Goal: Answer question/provide support: Answer question/provide support

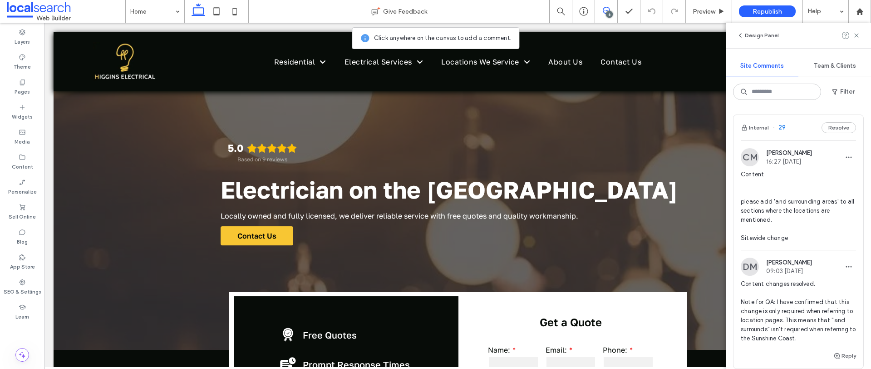
click at [810, 233] on span "Content please add 'and surrounding areas' to all sections where the locations …" at bounding box center [798, 206] width 115 height 73
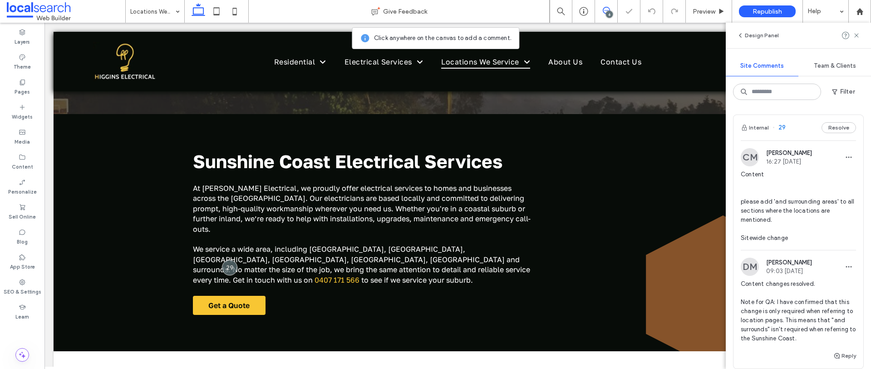
scroll to position [106, 0]
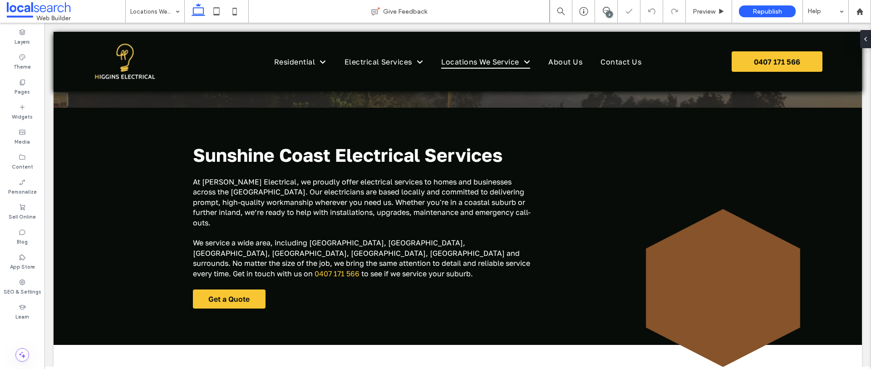
click at [608, 12] on div "6" at bounding box center [609, 14] width 7 height 7
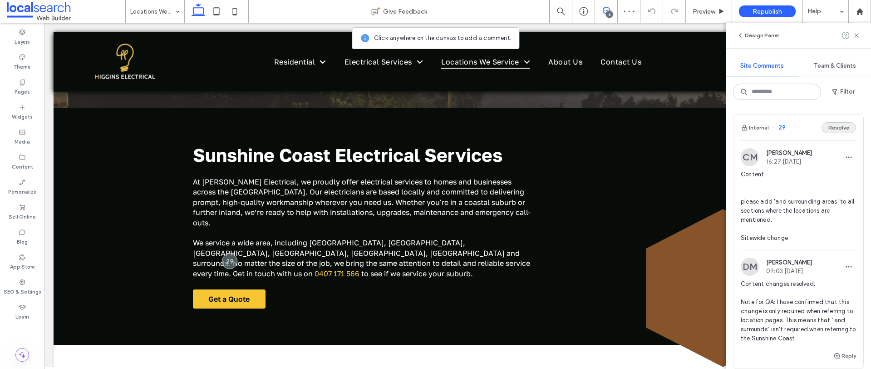
click at [833, 126] on button "Resolve" at bounding box center [839, 127] width 35 height 11
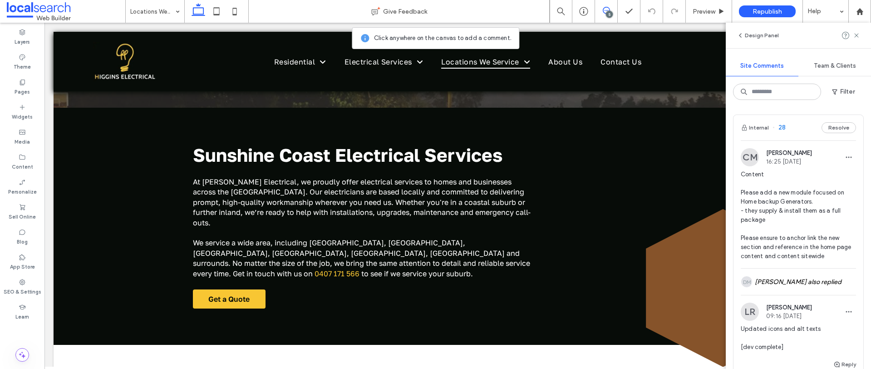
click at [802, 182] on span "Content Please add a new module focused on Home backup Generators. - they suppl…" at bounding box center [798, 215] width 115 height 91
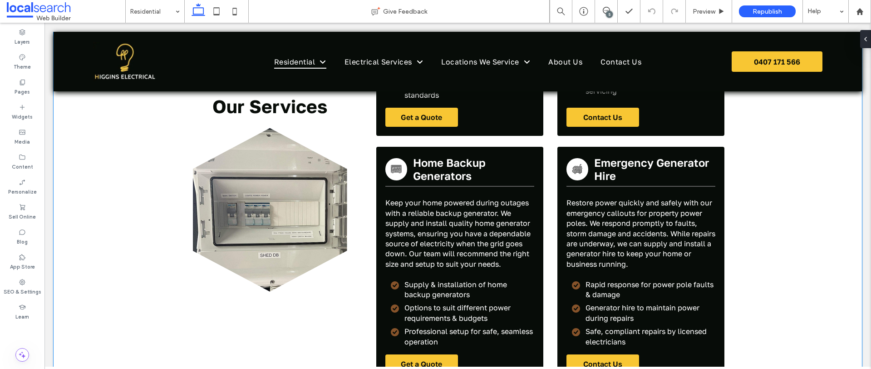
scroll to position [2257, 0]
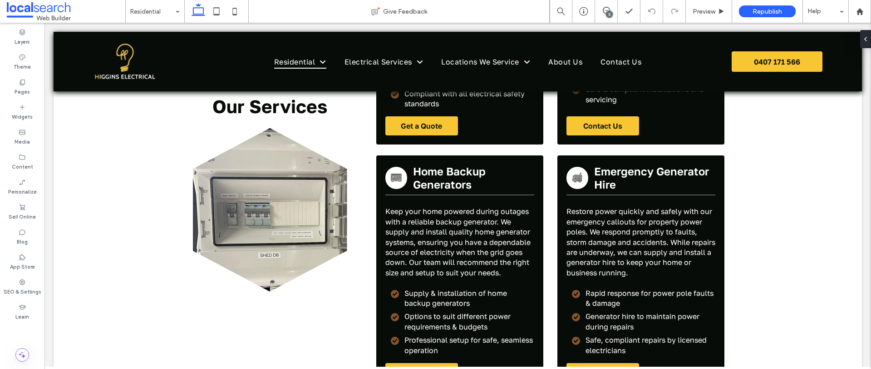
click at [608, 11] on div "5" at bounding box center [609, 14] width 7 height 7
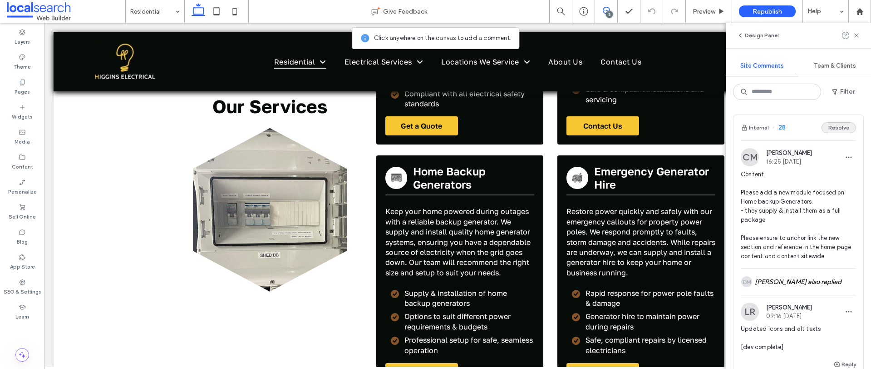
click at [828, 132] on button "Resolve" at bounding box center [839, 127] width 35 height 11
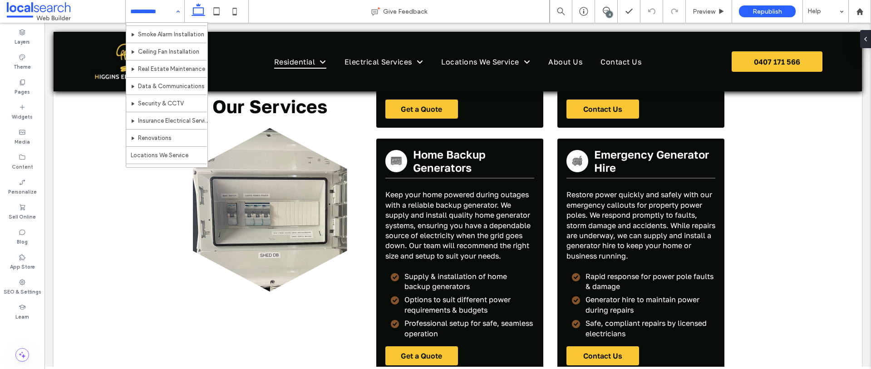
scroll to position [64, 0]
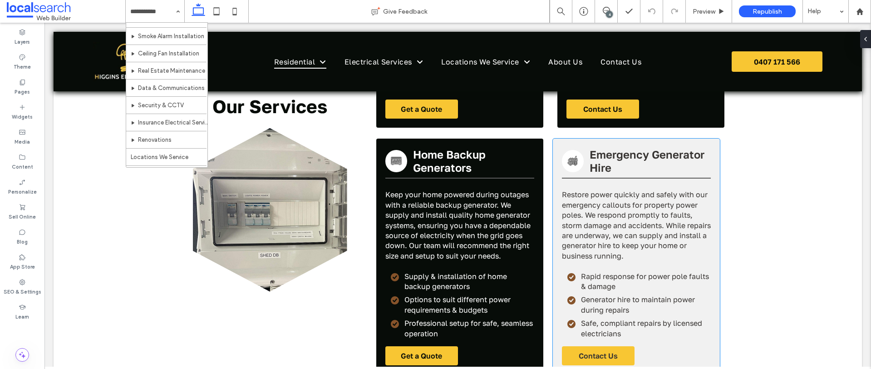
click at [638, 148] on span "Emergency Generator Hire" at bounding box center [647, 161] width 115 height 26
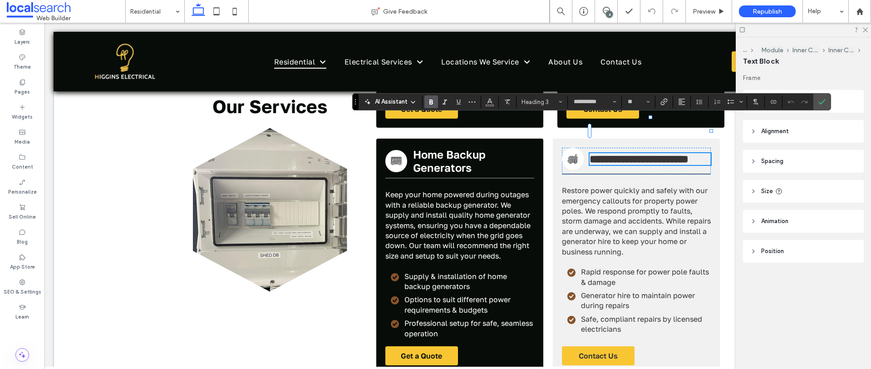
click at [651, 153] on h3 "**********" at bounding box center [650, 159] width 121 height 12
drag, startPoint x: 648, startPoint y: 136, endPoint x: 647, endPoint y: 124, distance: 12.8
click at [647, 153] on h3 "**********" at bounding box center [650, 159] width 121 height 12
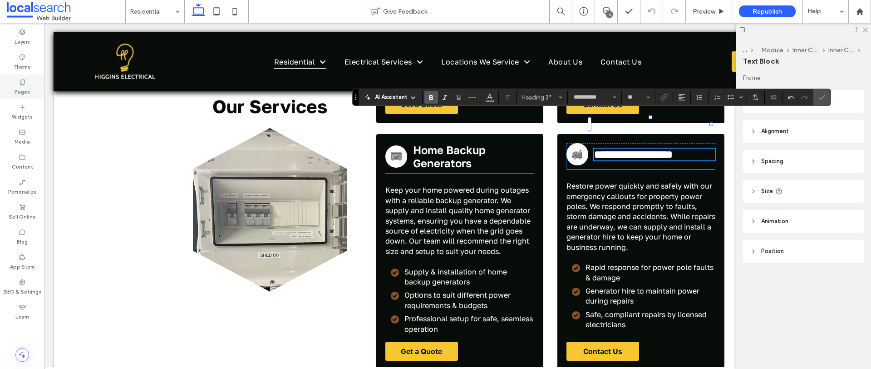
click at [20, 88] on label "Pages" at bounding box center [22, 91] width 15 height 10
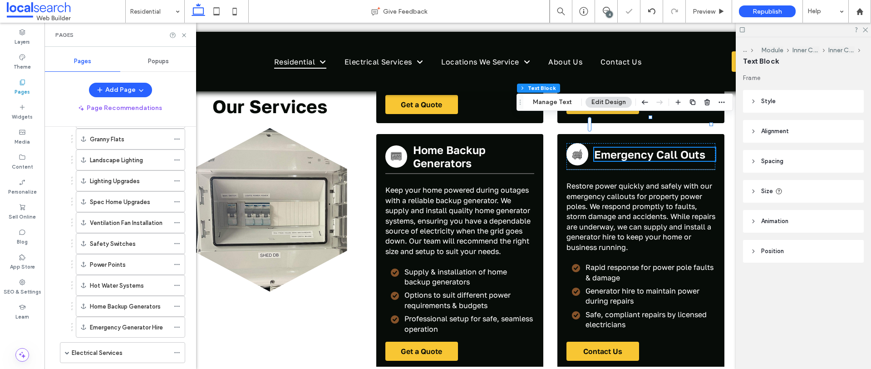
scroll to position [160, 0]
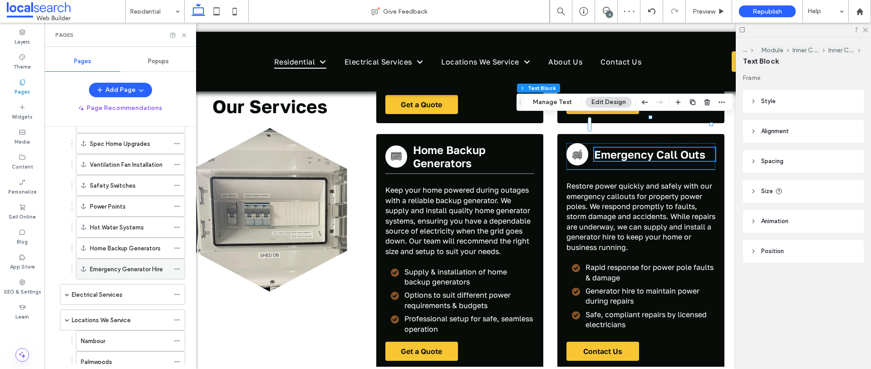
click at [177, 268] on icon at bounding box center [177, 269] width 6 height 6
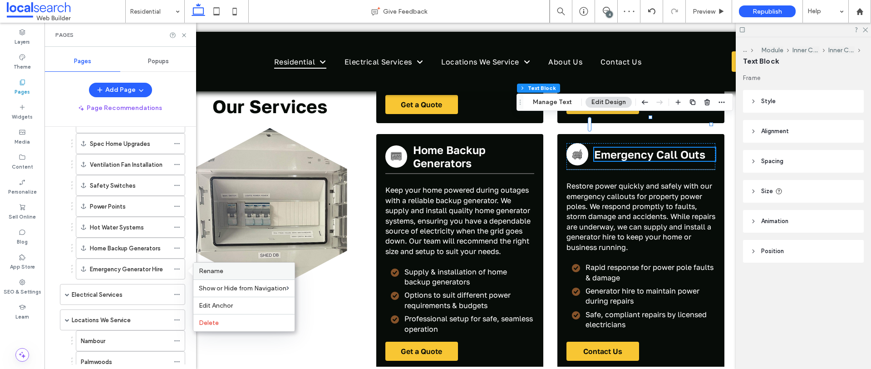
click at [220, 272] on span "Rename" at bounding box center [211, 271] width 25 height 8
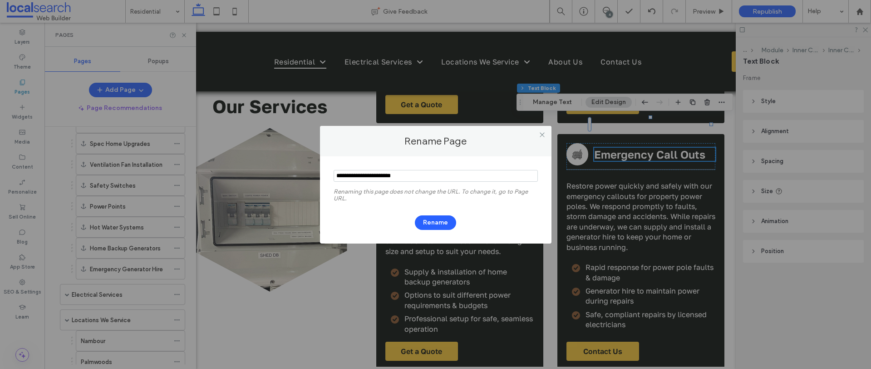
drag, startPoint x: 426, startPoint y: 176, endPoint x: 369, endPoint y: 174, distance: 57.7
click at [368, 174] on input "notEmpty" at bounding box center [436, 176] width 204 height 12
type input "**********"
click at [431, 227] on button "Rename" at bounding box center [435, 222] width 41 height 15
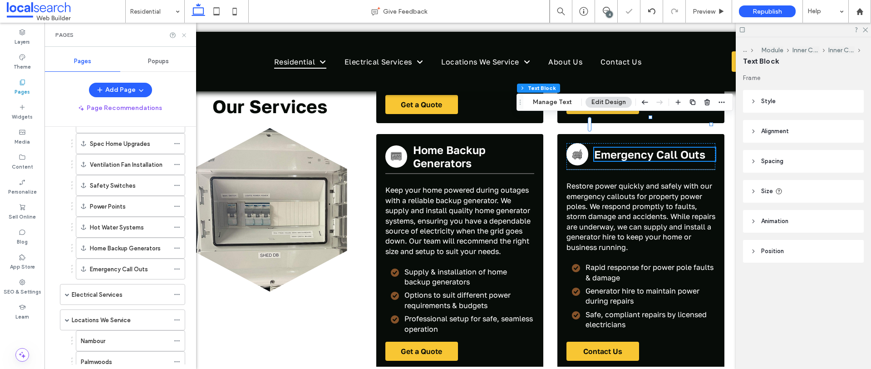
click at [186, 34] on icon at bounding box center [184, 35] width 7 height 7
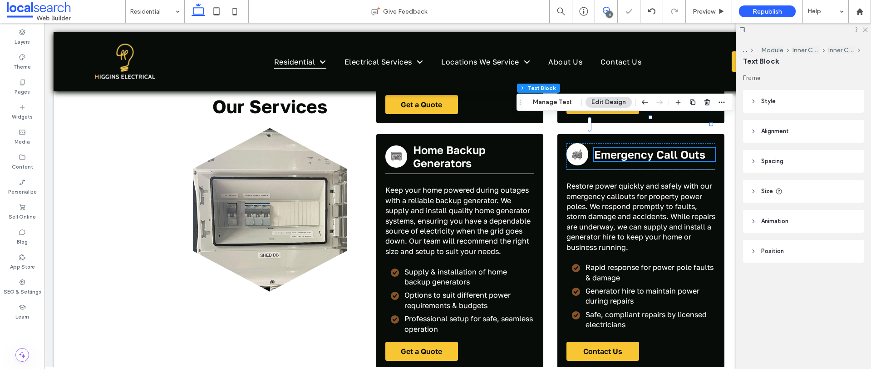
click at [603, 11] on icon at bounding box center [606, 10] width 7 height 7
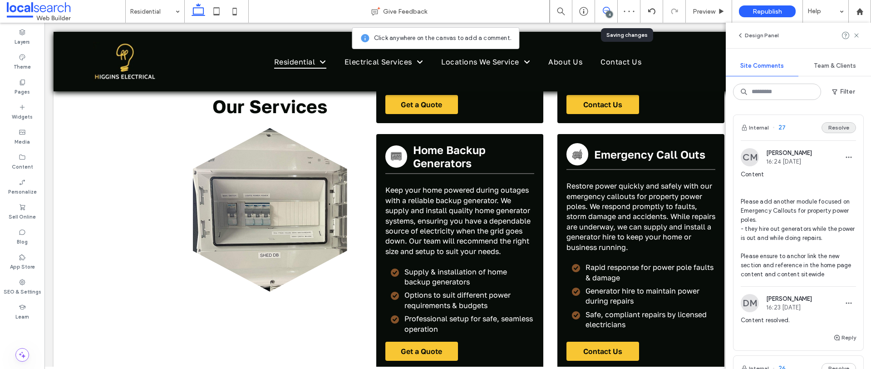
click at [834, 129] on button "Resolve" at bounding box center [839, 127] width 35 height 11
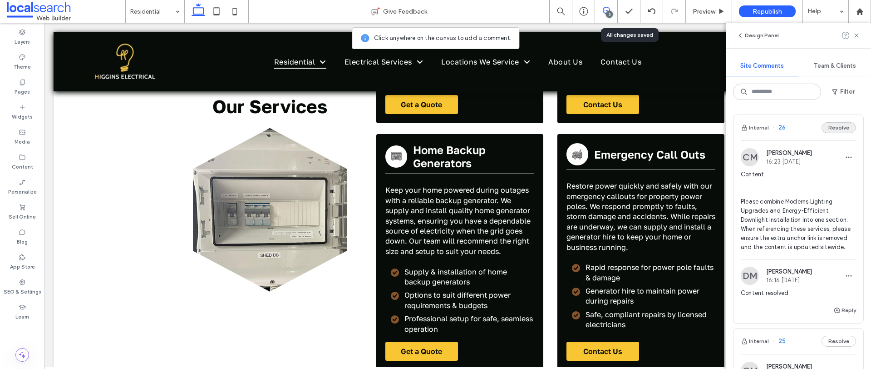
click at [828, 129] on button "Resolve" at bounding box center [839, 127] width 35 height 11
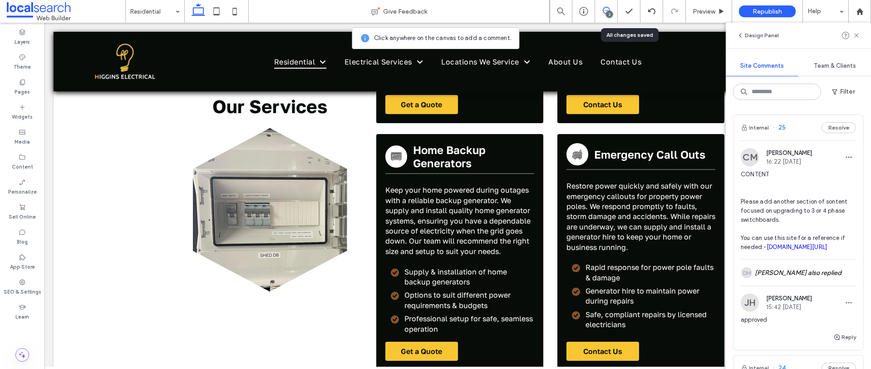
click at [826, 170] on span "CONTENT Please add another section of sontent focused on upgrading to 3 or 4 ph…" at bounding box center [798, 211] width 115 height 82
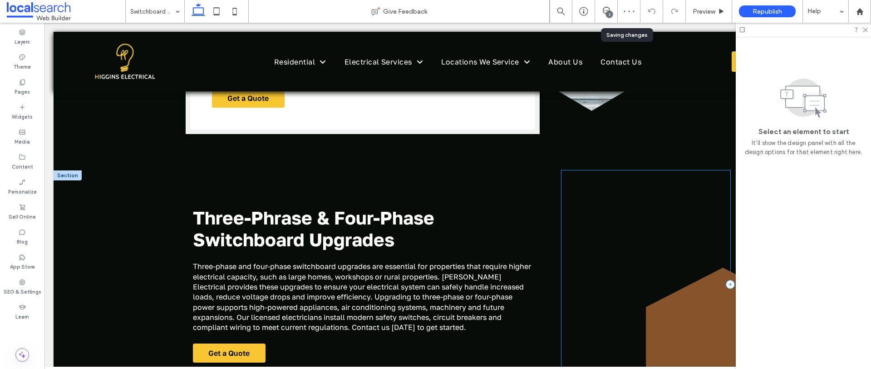
scroll to position [1294, 0]
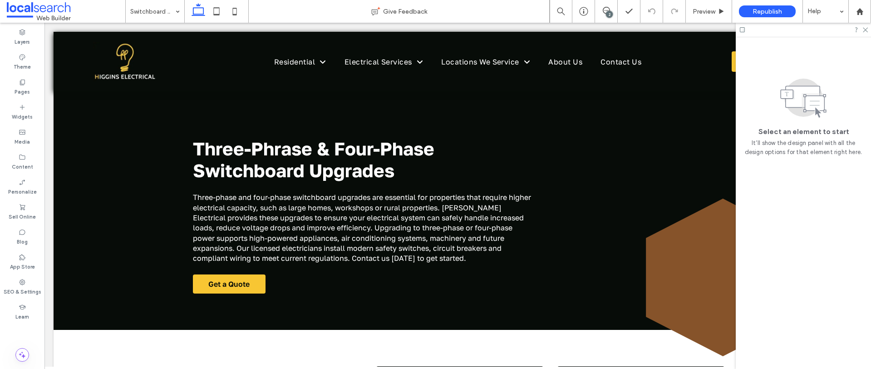
click at [611, 11] on div "2" at bounding box center [609, 14] width 7 height 7
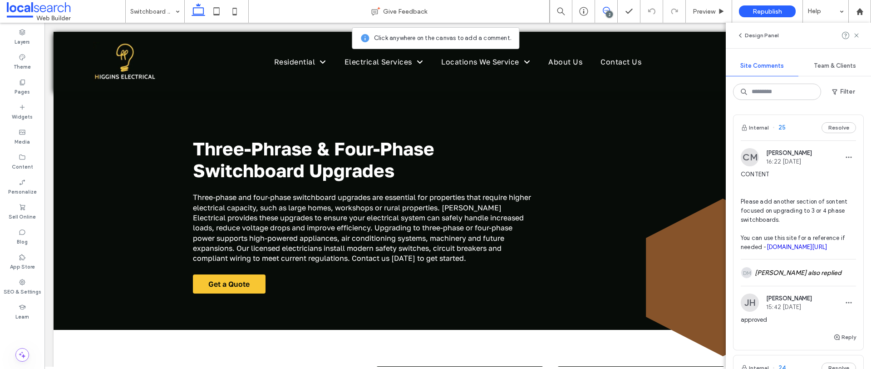
click at [601, 12] on span at bounding box center [606, 10] width 22 height 7
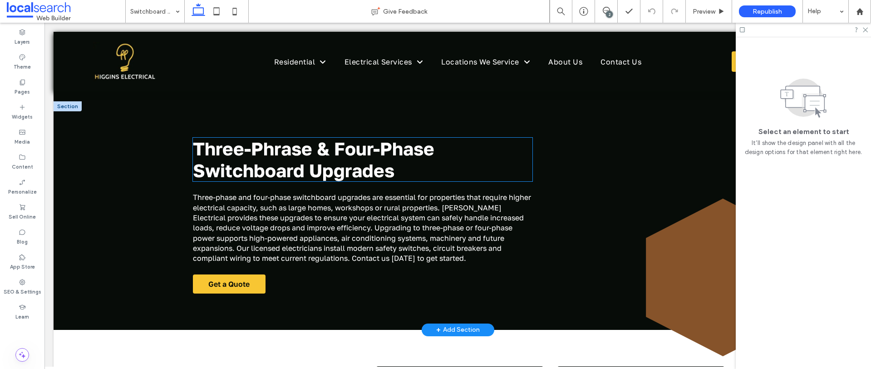
click at [290, 144] on span "Three-Phrase & Four-Phase Switchboard Upgrades" at bounding box center [314, 160] width 242 height 44
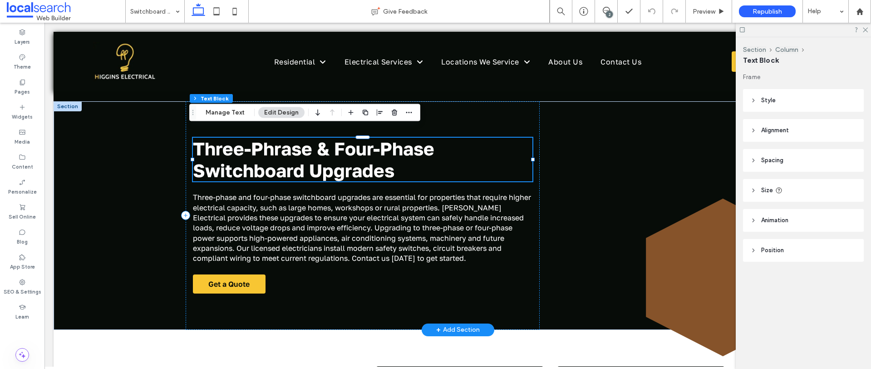
click at [290, 144] on div "Three-Phrase & Four-Phase Switchboard Upgrades" at bounding box center [363, 160] width 340 height 44
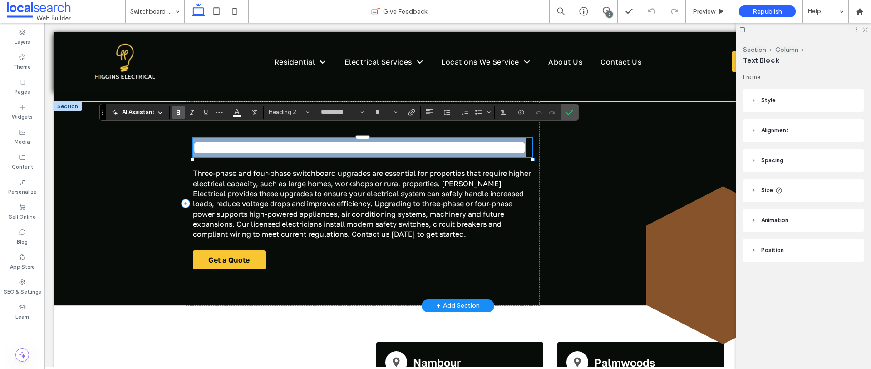
click at [298, 143] on span "**********" at bounding box center [359, 147] width 333 height 18
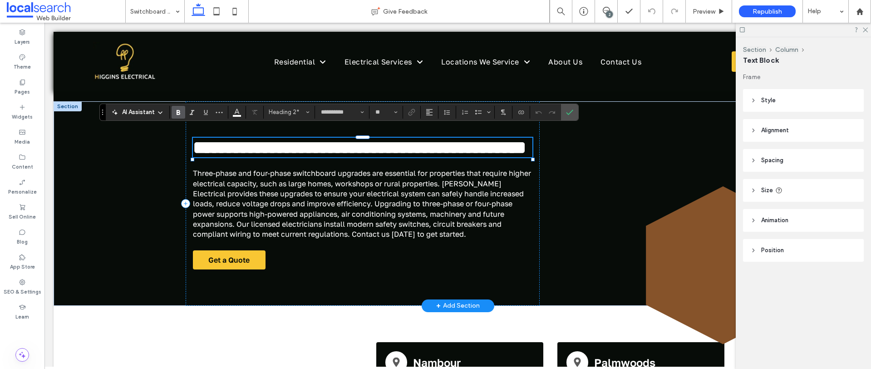
click at [282, 140] on span "**********" at bounding box center [359, 147] width 333 height 18
click at [571, 116] on span "Confirm" at bounding box center [569, 111] width 7 height 15
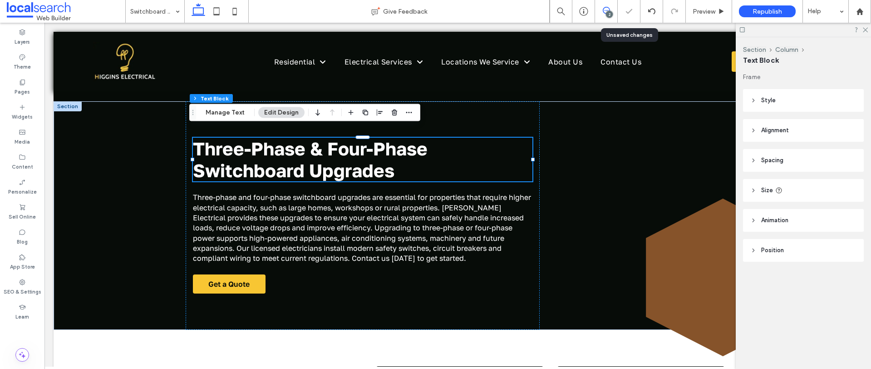
click at [604, 12] on use at bounding box center [606, 10] width 7 height 7
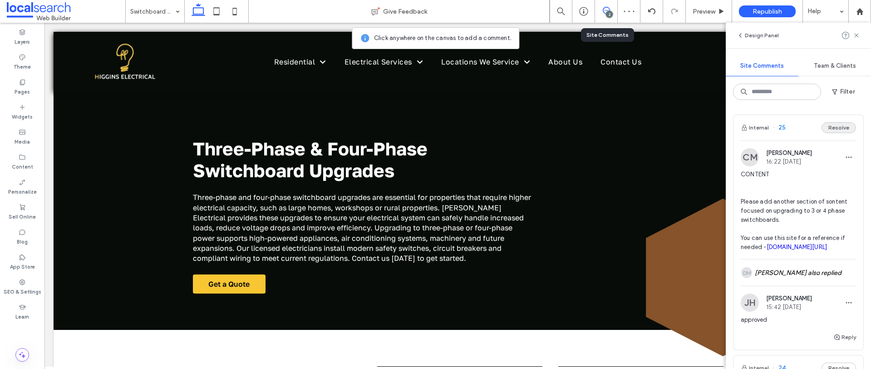
click at [830, 125] on button "Resolve" at bounding box center [839, 127] width 35 height 11
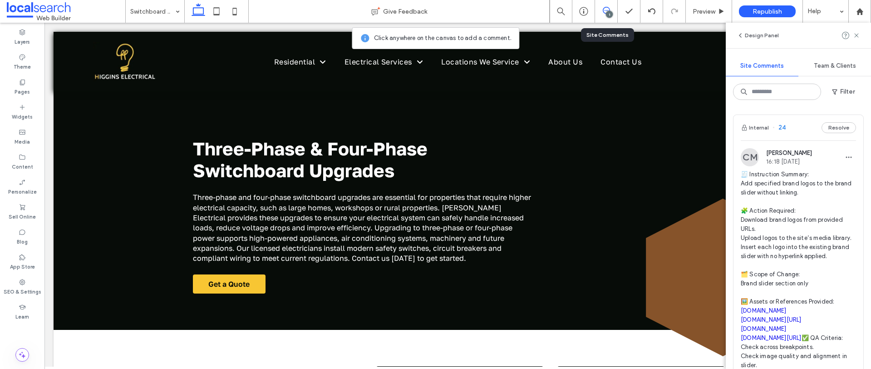
click at [819, 158] on div "CM [PERSON_NAME] 16:18 [DATE]" at bounding box center [798, 157] width 115 height 18
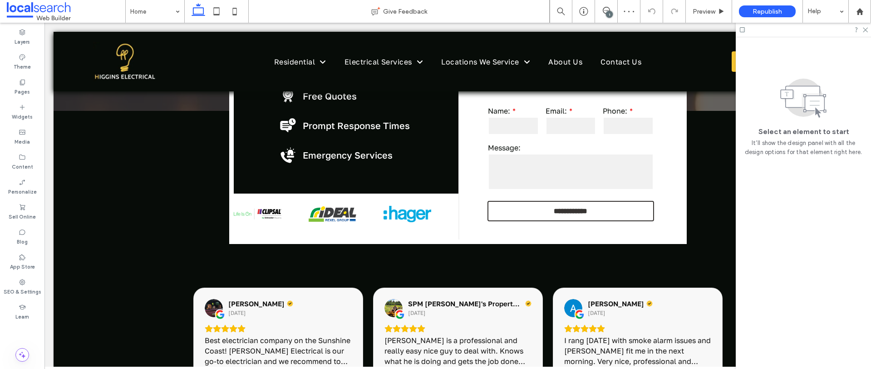
click at [611, 11] on div "1" at bounding box center [609, 14] width 7 height 7
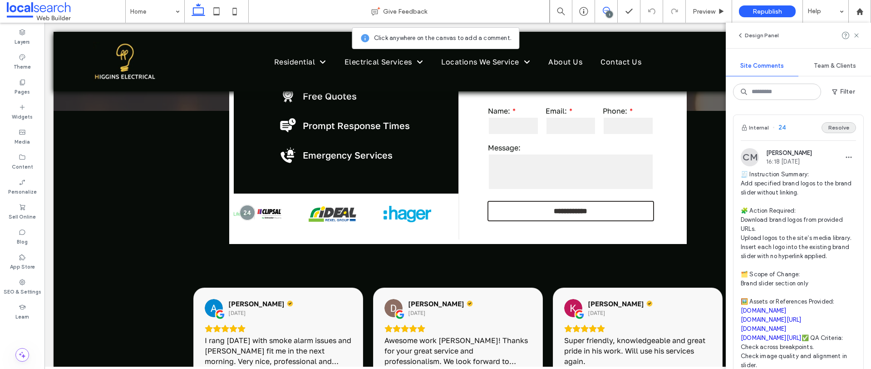
click at [833, 128] on button "Resolve" at bounding box center [839, 127] width 35 height 11
